Goal: Task Accomplishment & Management: Manage account settings

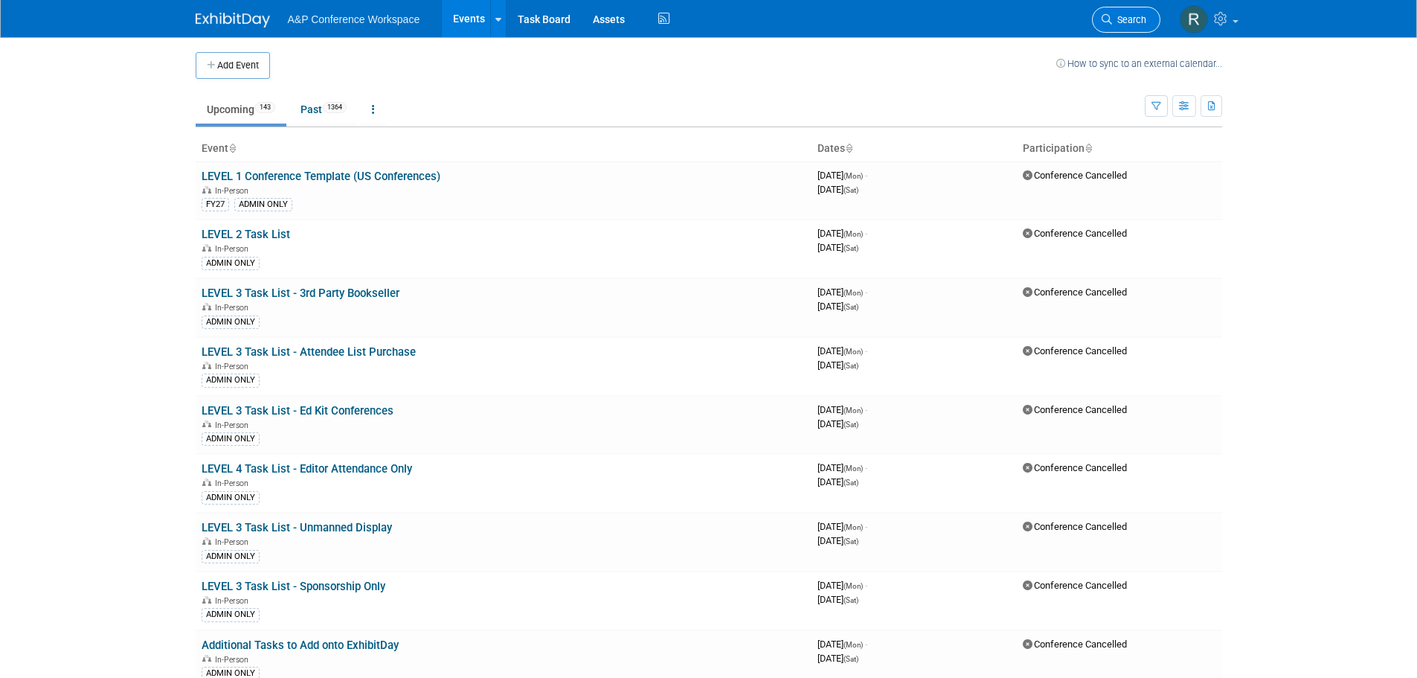
click at [1125, 14] on span "Search" at bounding box center [1129, 19] width 34 height 11
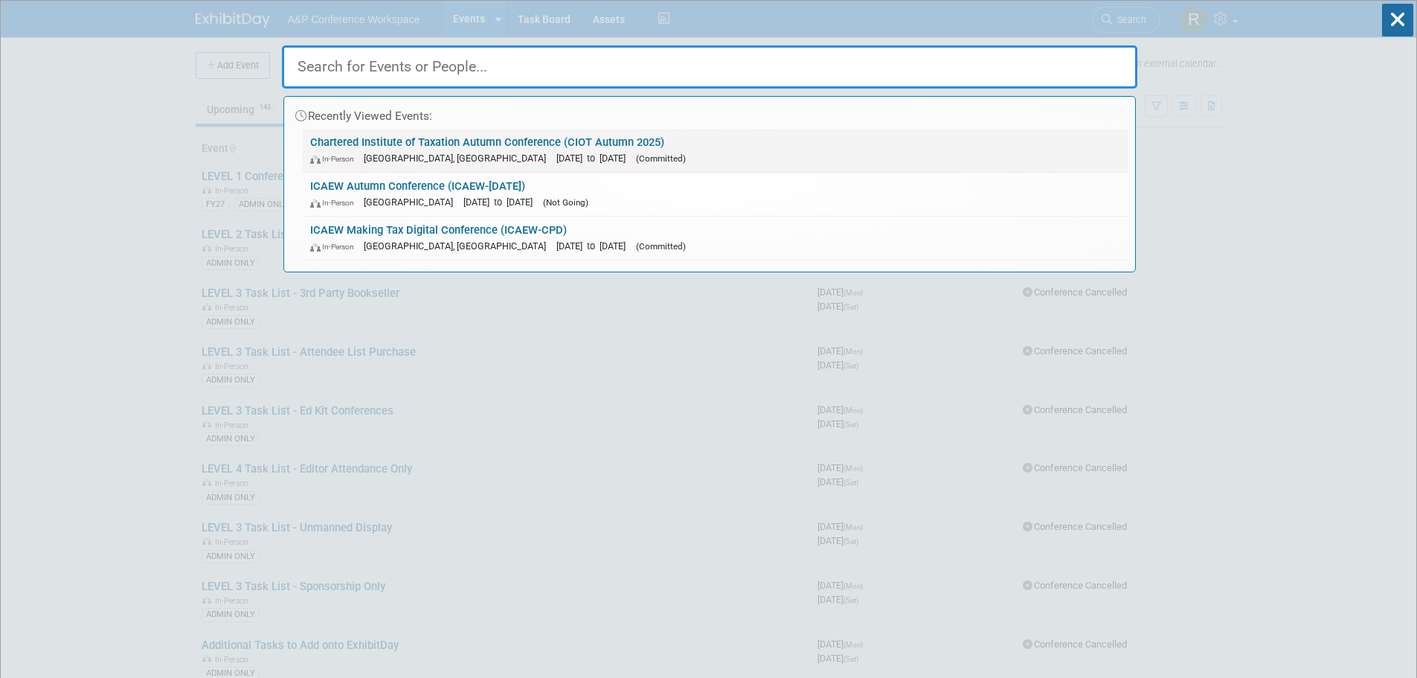
click at [424, 156] on span "[GEOGRAPHIC_DATA], [GEOGRAPHIC_DATA]" at bounding box center [459, 158] width 190 height 11
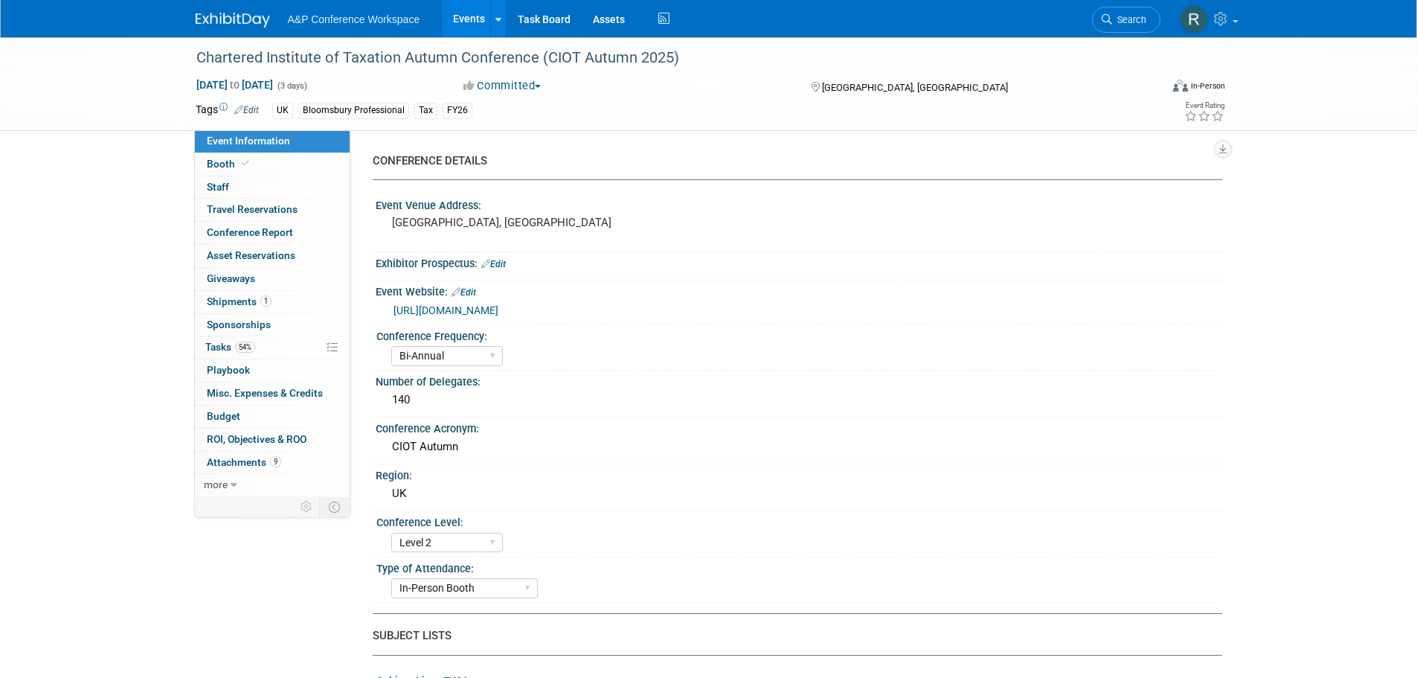
select select "Bi-Annual"
select select "Level 2"
select select "In-Person Booth"
select select "Tax & Accounting"
select select "Bloomsbury Professional"
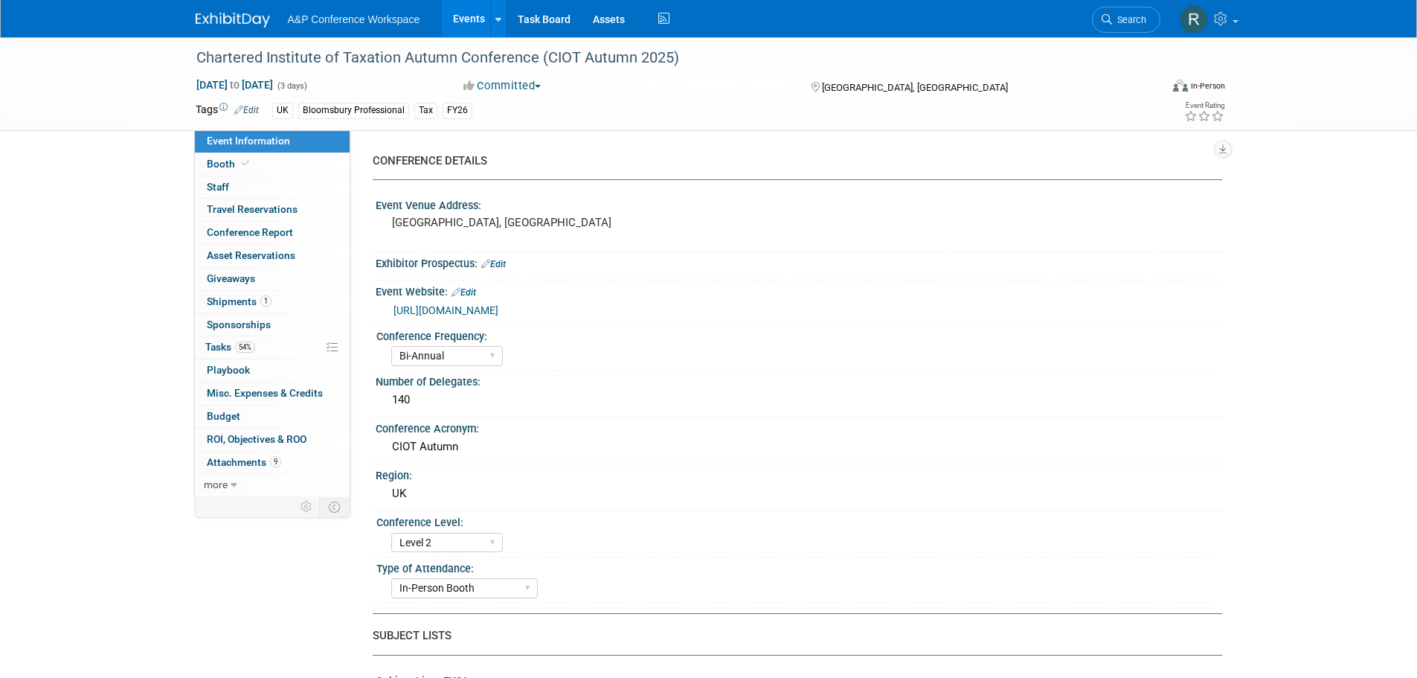
select select "Matt Hambridge"
select select "Louise Morgan"
click at [253, 347] on span "54%" at bounding box center [245, 347] width 20 height 11
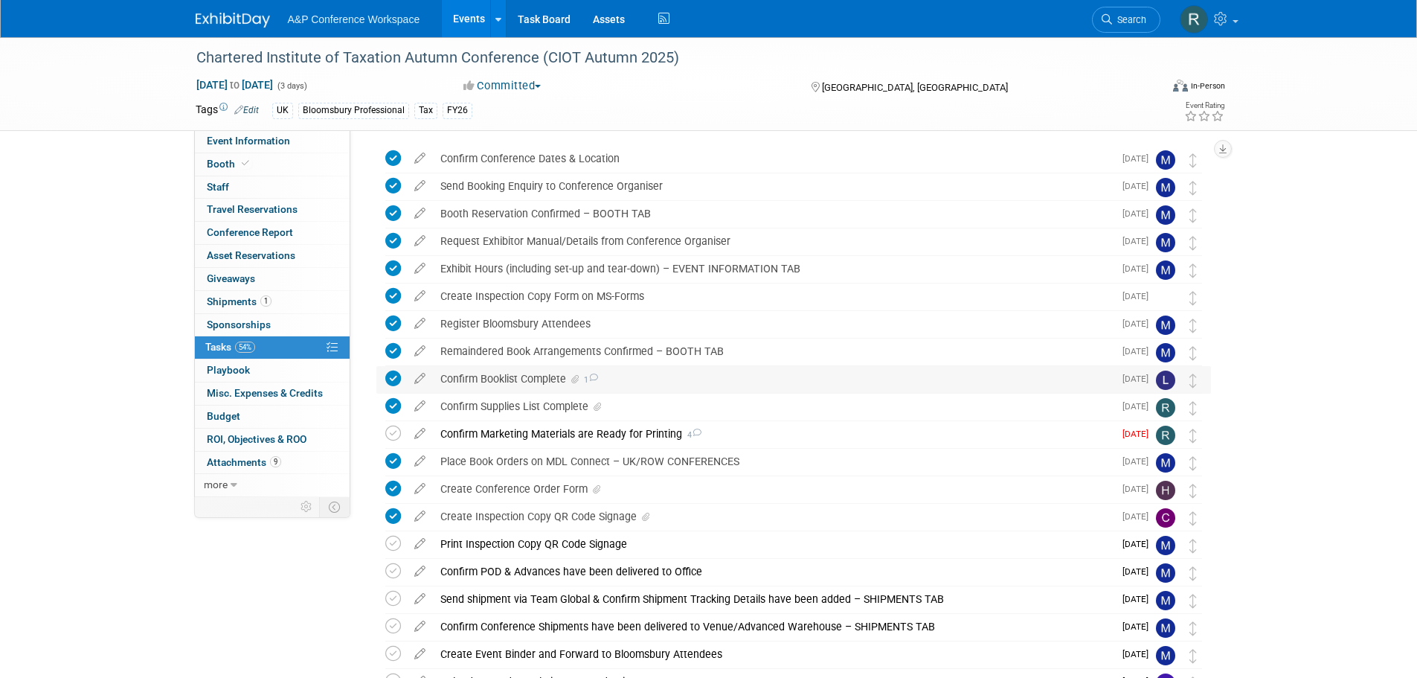
scroll to position [74, 0]
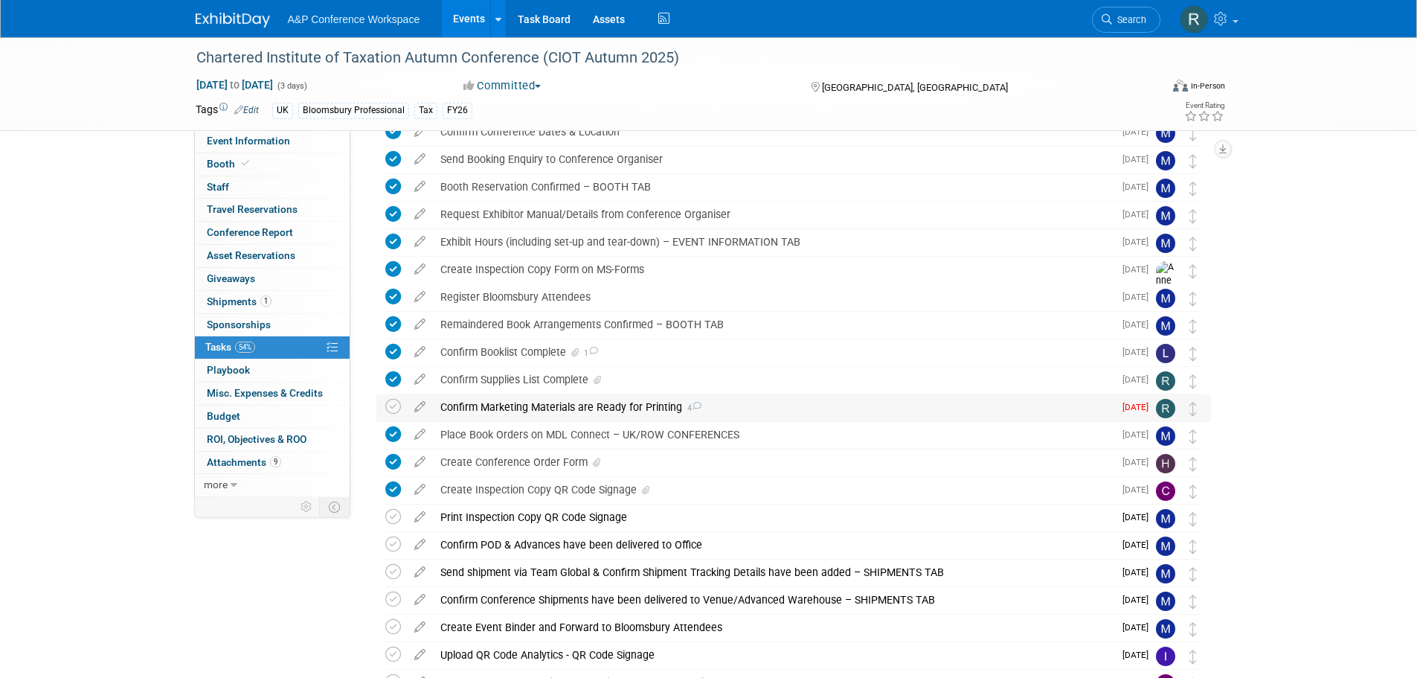
click at [797, 404] on div "Confirm Marketing Materials are Ready for Printing 4" at bounding box center [773, 406] width 681 height 25
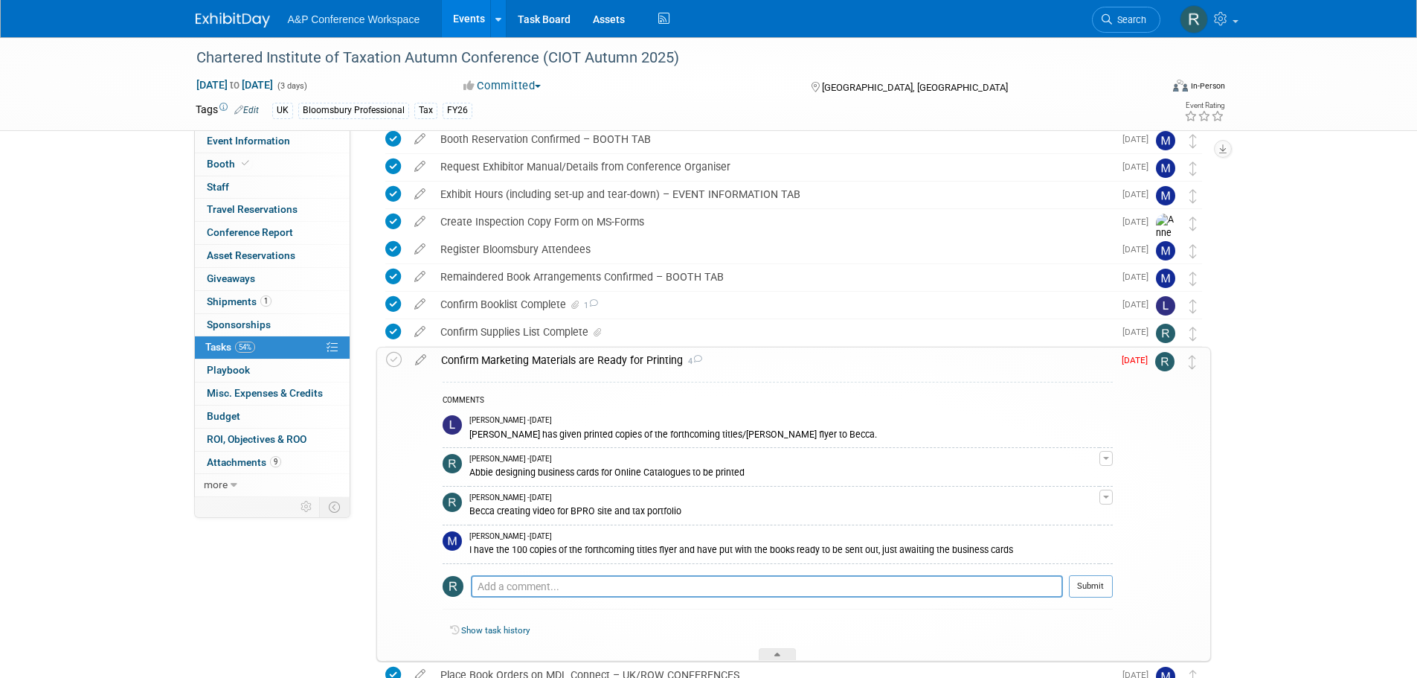
scroll to position [149, 0]
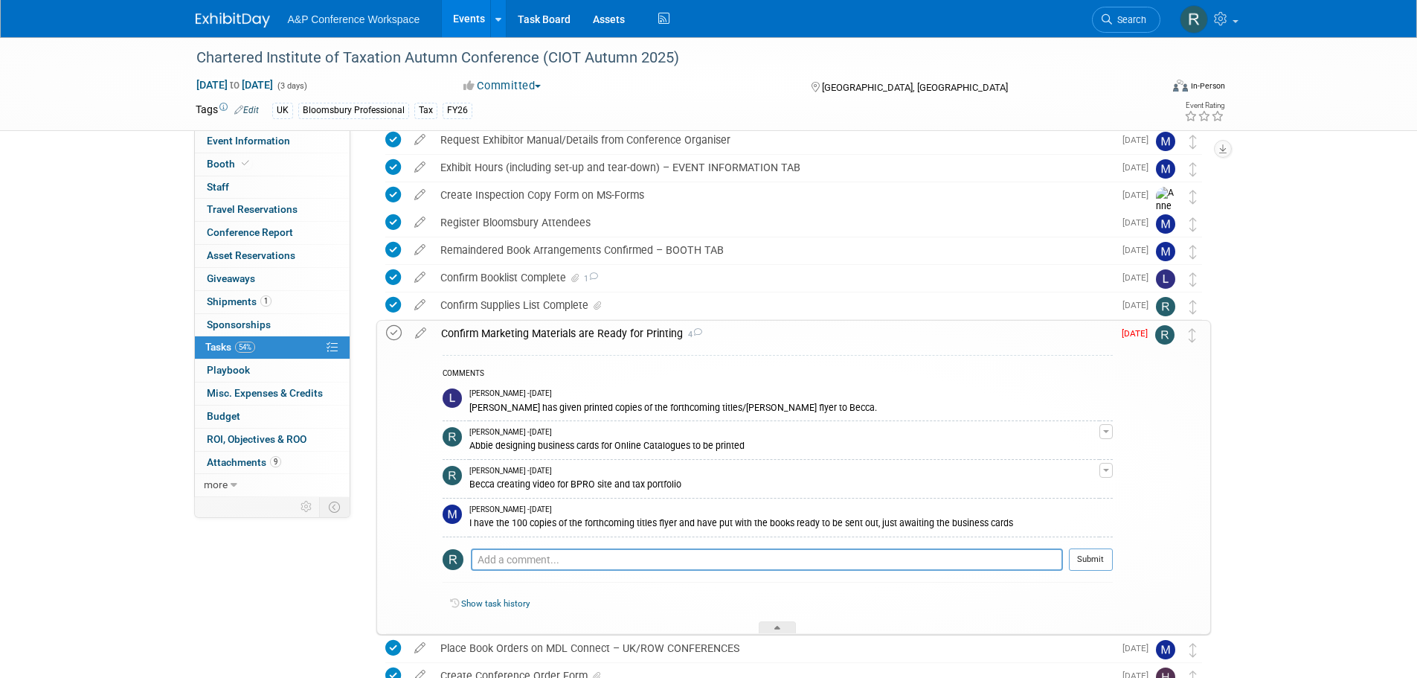
click at [393, 333] on icon at bounding box center [394, 333] width 16 height 16
click at [735, 557] on textarea at bounding box center [767, 559] width 592 height 22
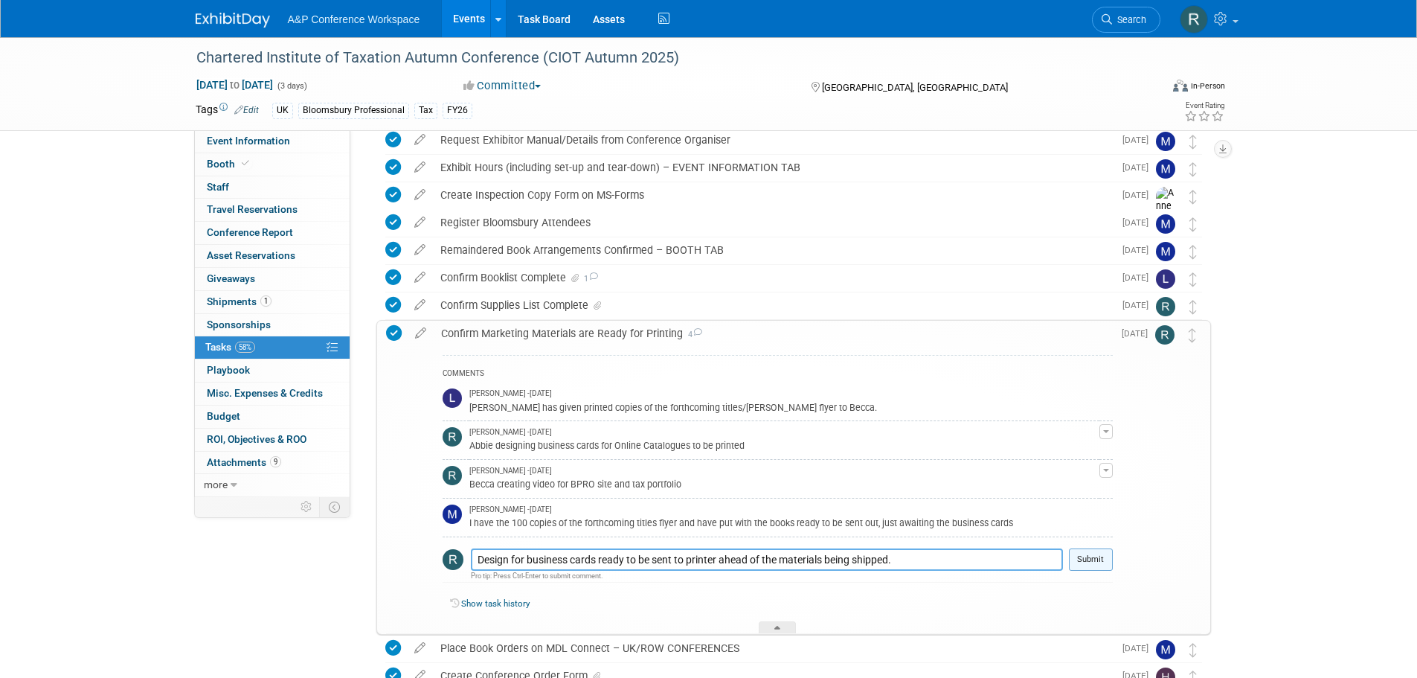
type textarea "Design for business cards ready to be sent to printer ahead of the materials be…"
click at [1094, 565] on button "Submit" at bounding box center [1091, 559] width 44 height 22
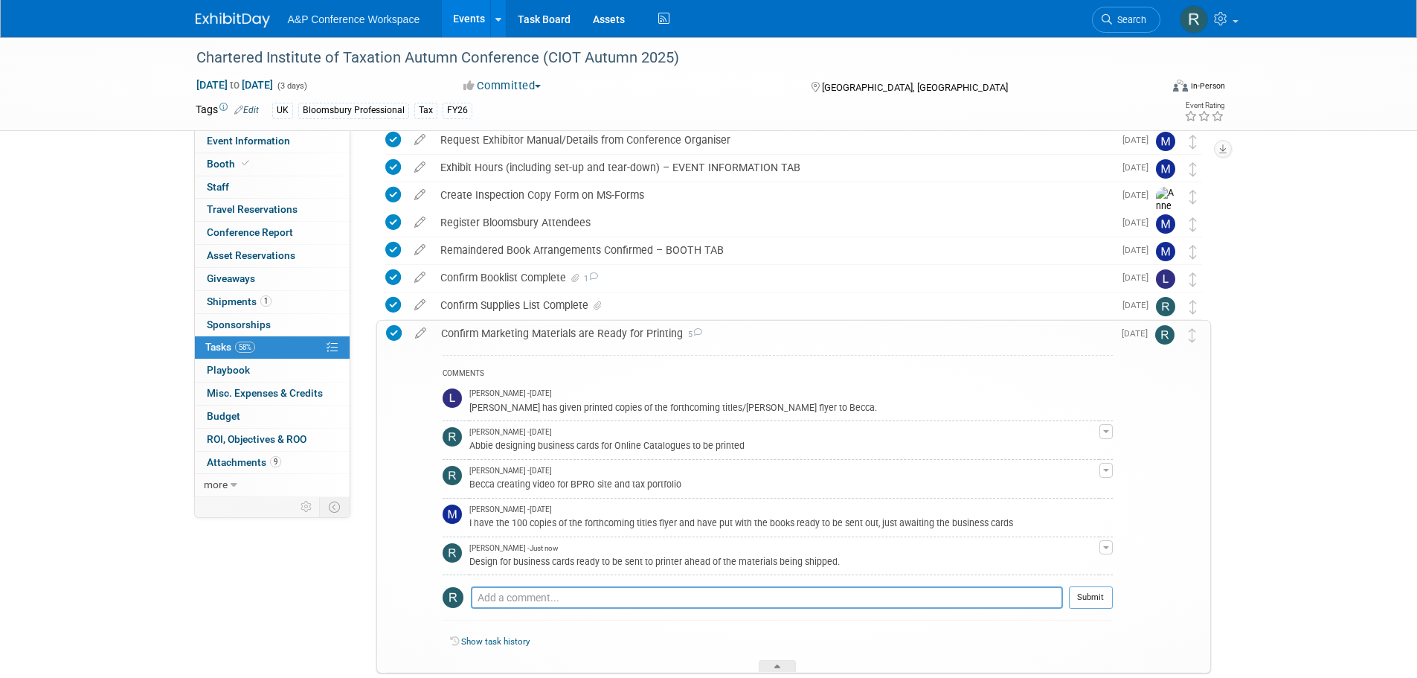
click at [1094, 336] on div "Confirm Marketing Materials are Ready for Printing 5" at bounding box center [773, 333] width 679 height 25
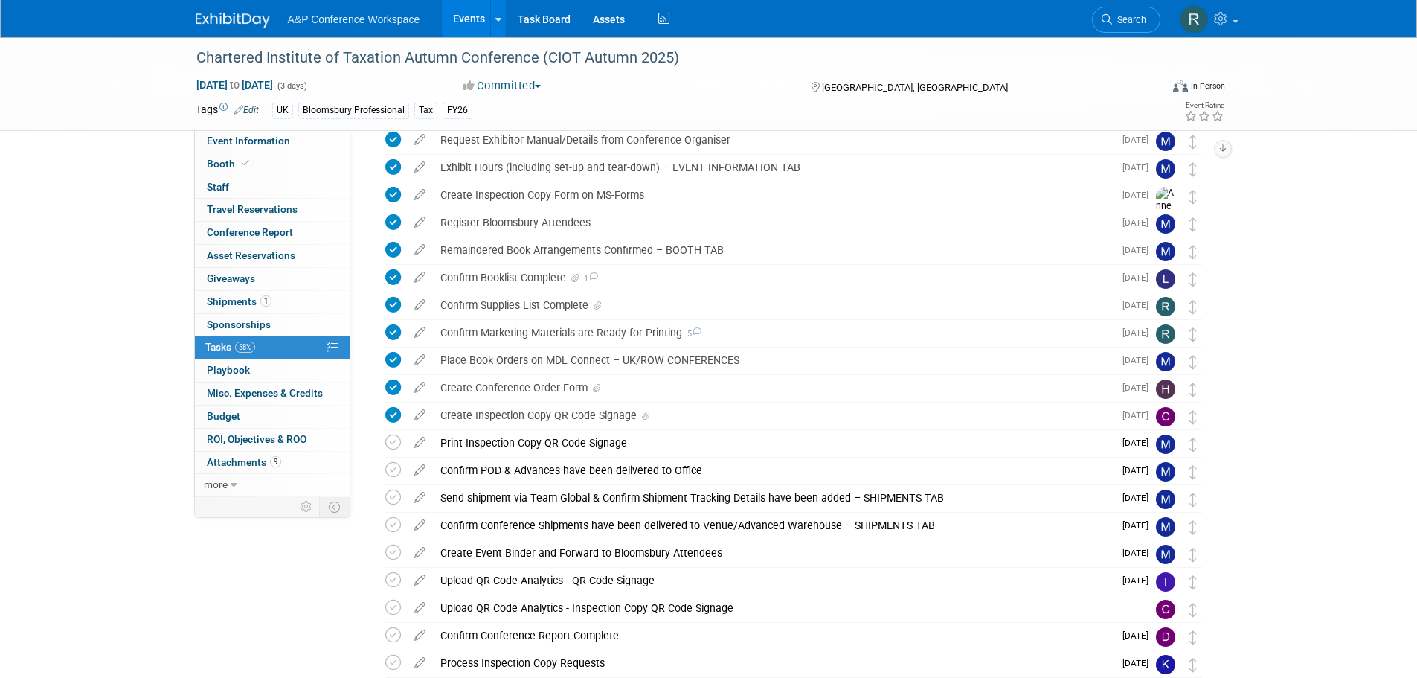
click at [1241, 400] on div "Chartered Institute of Taxation Autumn Conference (CIOT Autumn 2025) Sep 19, 20…" at bounding box center [708, 342] width 1417 height 908
click at [1364, 366] on div "Chartered Institute of Taxation Autumn Conference (CIOT Autumn 2025) Sep 19, 20…" at bounding box center [708, 342] width 1417 height 908
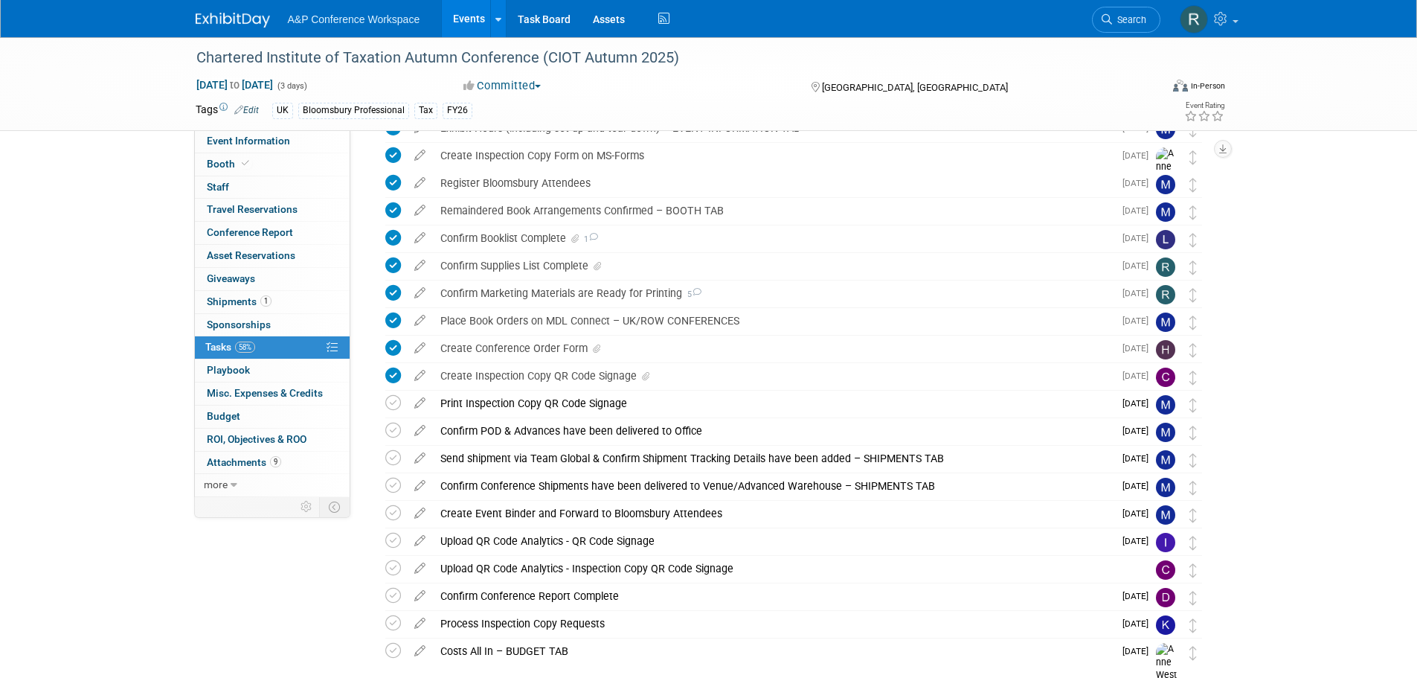
scroll to position [223, 0]
